Goal: Navigation & Orientation: Find specific page/section

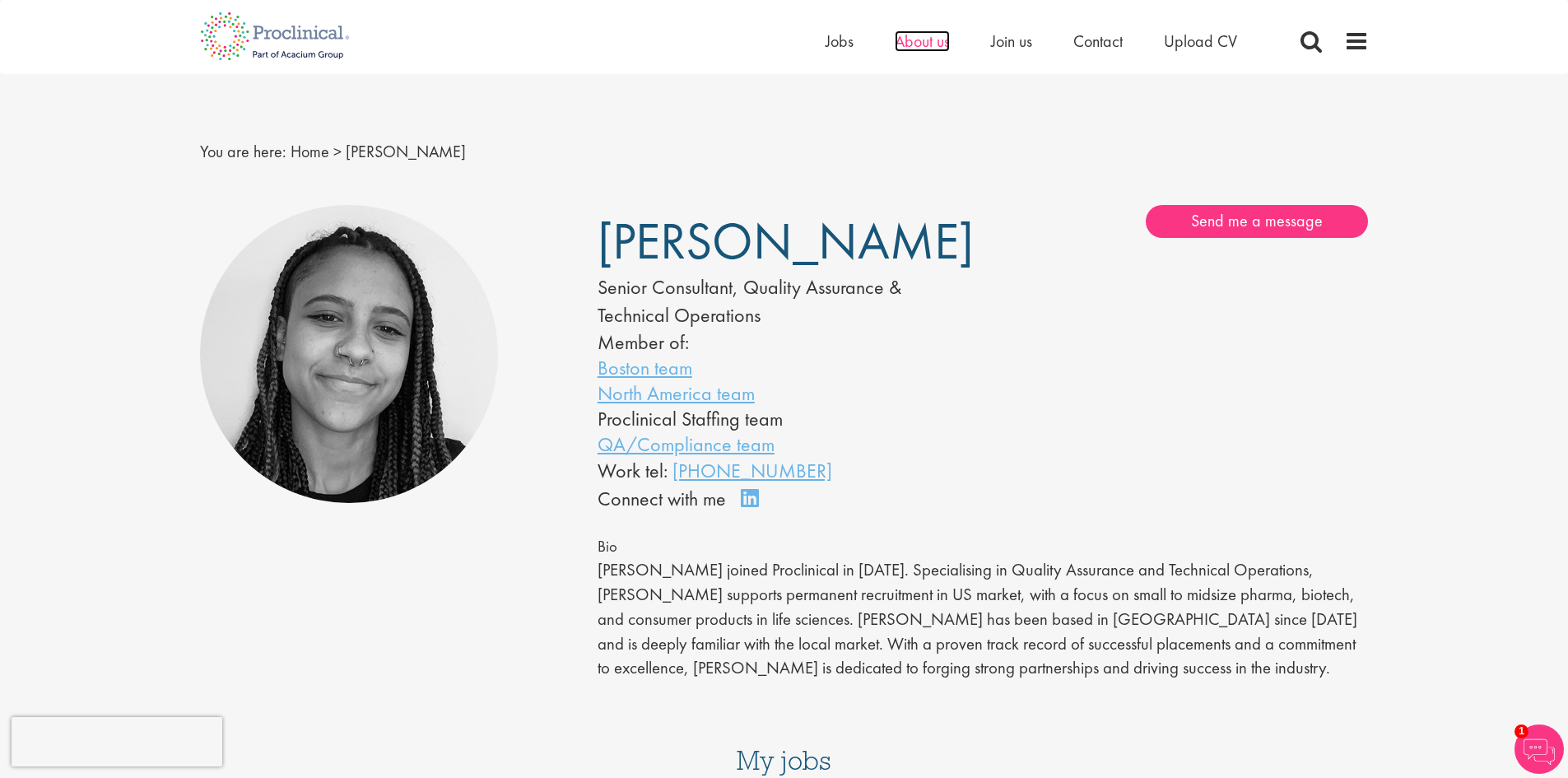
click at [922, 38] on span "About us" at bounding box center [923, 41] width 55 height 21
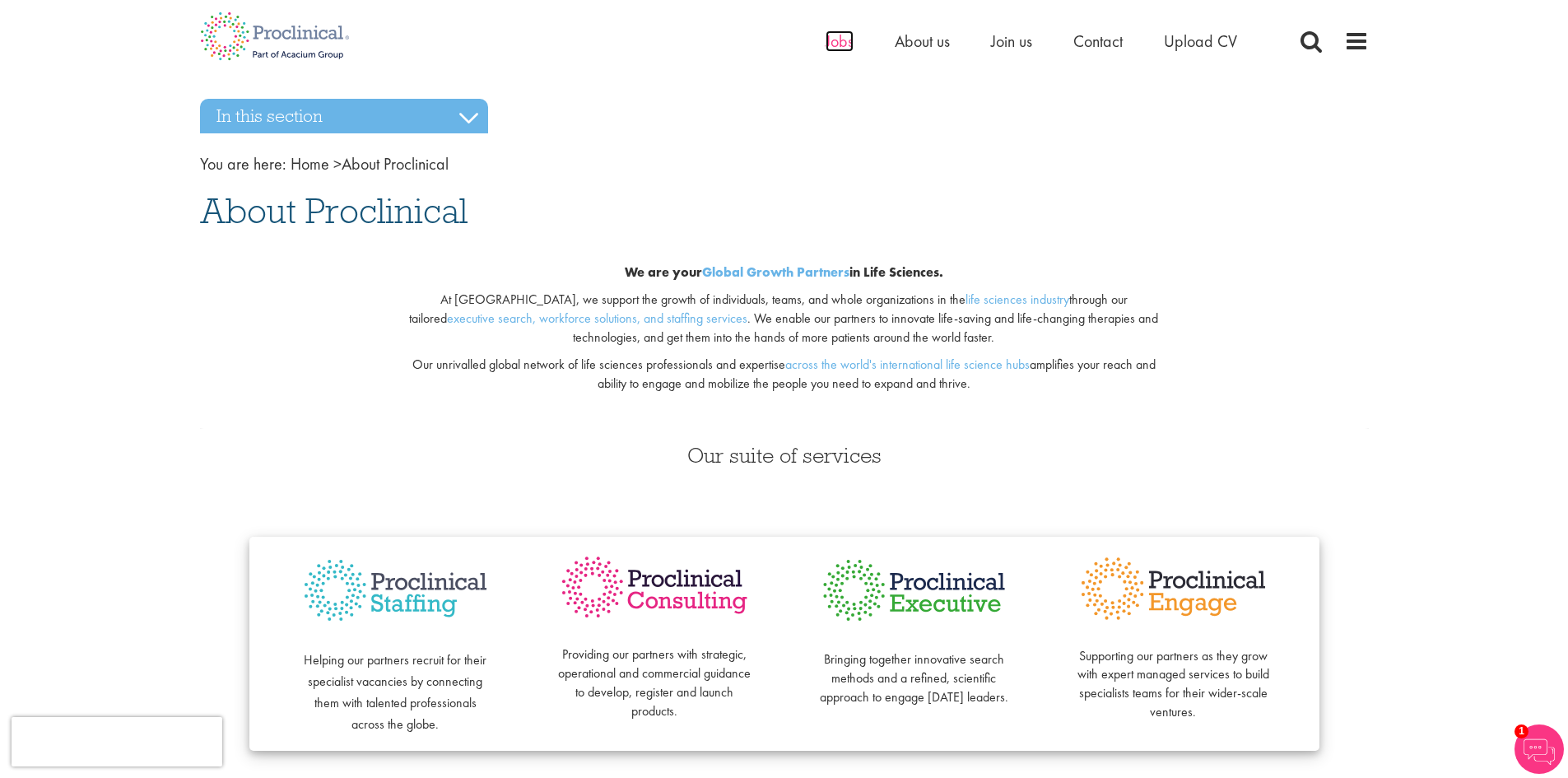
click at [843, 40] on span "Jobs" at bounding box center [839, 41] width 28 height 21
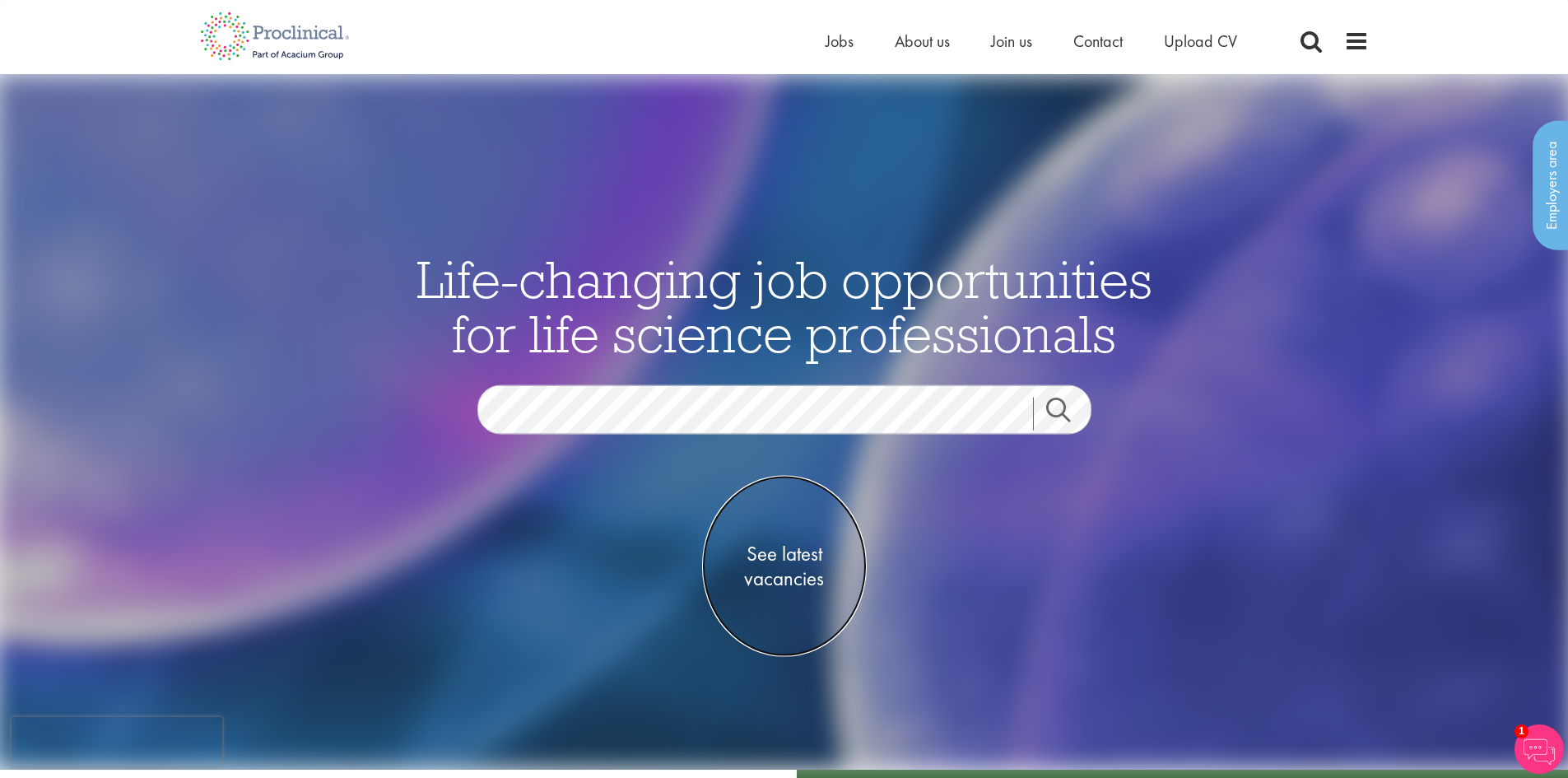
click at [787, 575] on span "See latest vacancies" at bounding box center [784, 565] width 164 height 49
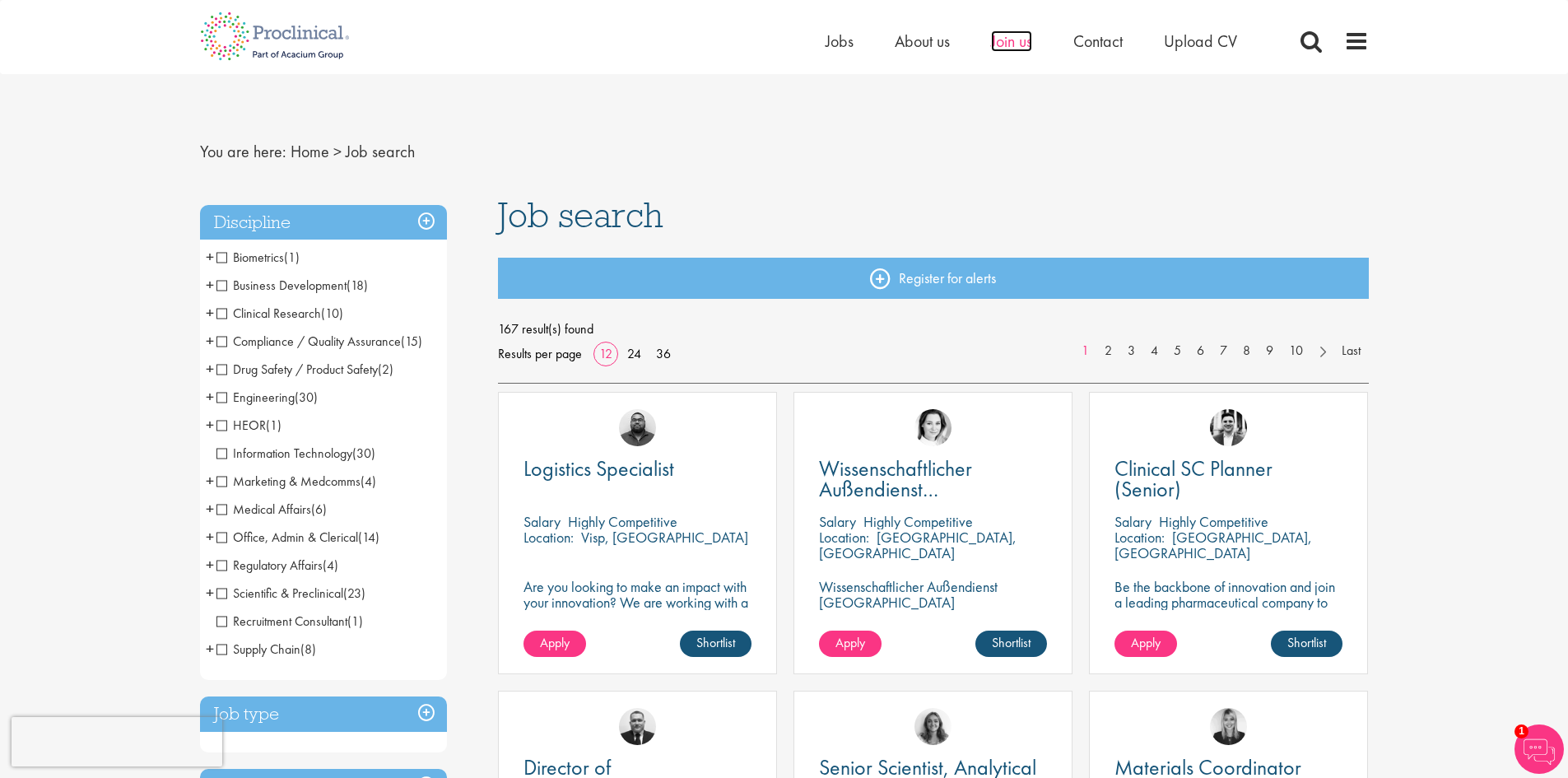
click at [1010, 46] on span "Join us" at bounding box center [1011, 41] width 41 height 21
